Goal: Contribute content: Contribute content

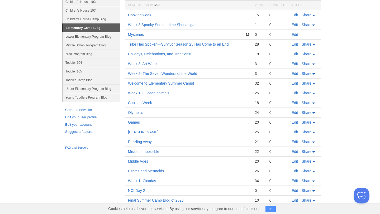
scroll to position [35, 0]
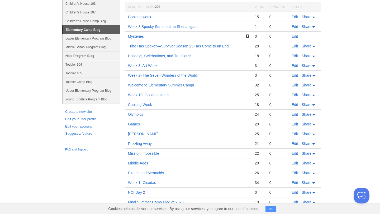
click at [86, 57] on link "Nido Program Blog" at bounding box center [91, 55] width 57 height 9
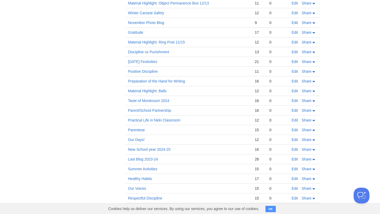
scroll to position [355, 0]
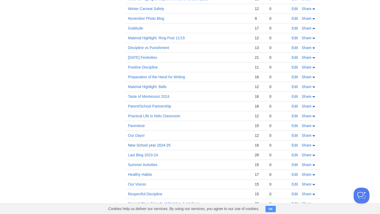
click at [150, 146] on link "New School year 2024-25" at bounding box center [149, 145] width 42 height 4
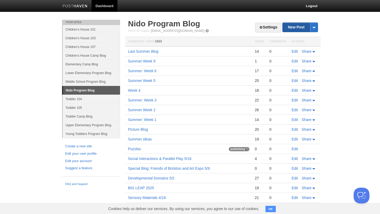
click at [295, 31] on link "New Post" at bounding box center [299, 27] width 35 height 9
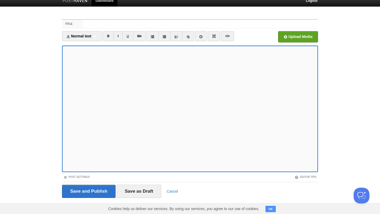
scroll to position [9, 0]
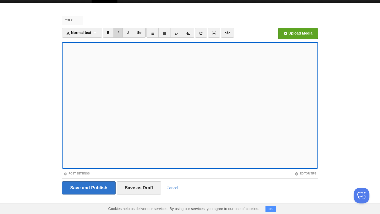
click at [120, 33] on link "I" at bounding box center [117, 33] width 9 height 10
click at [201, 35] on icon at bounding box center [201, 33] width 4 height 4
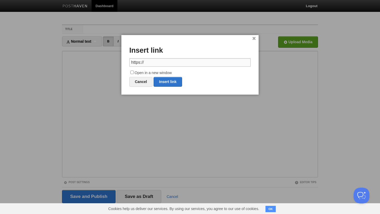
click at [177, 62] on input "https://" at bounding box center [189, 62] width 121 height 8
type input "h"
paste input "[URL][DOMAIN_NAME]"
click at [172, 82] on link "Insert link" at bounding box center [167, 82] width 28 height 10
type input "https://"
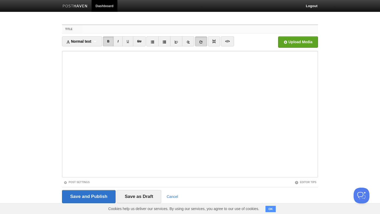
click at [163, 26] on input "Title" at bounding box center [200, 29] width 234 height 8
type input "N"
type input "Welcome School Year 2025-26"
click at [132, 195] on input "Save as Draft" at bounding box center [139, 196] width 45 height 13
